Goal: Transaction & Acquisition: Purchase product/service

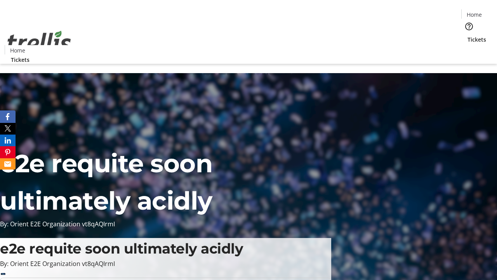
click at [468, 35] on span "Tickets" at bounding box center [477, 39] width 19 height 8
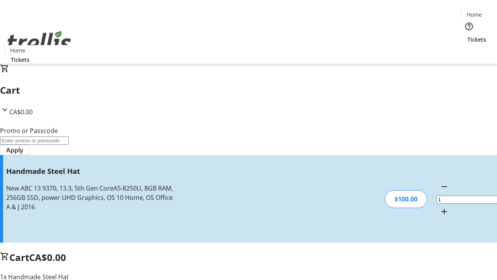
type input "FREE"
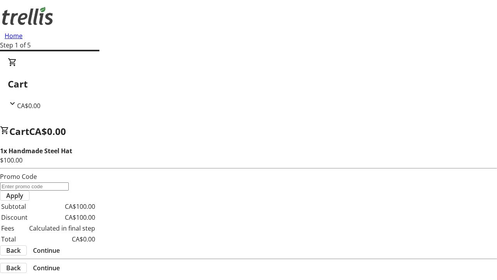
click at [60, 245] on span "Continue" at bounding box center [46, 249] width 27 height 9
